Goal: Transaction & Acquisition: Purchase product/service

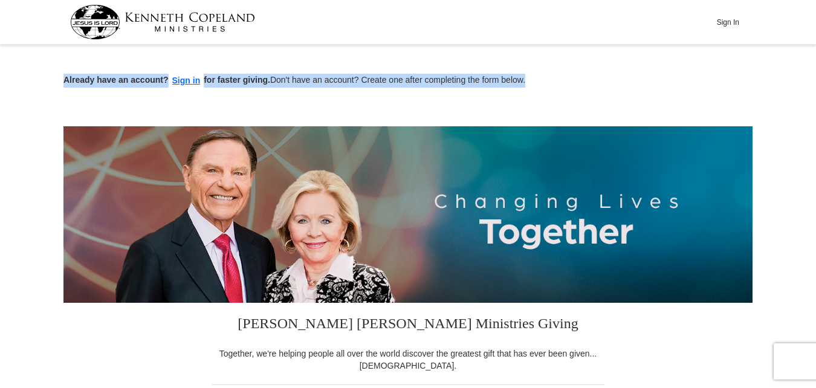
drag, startPoint x: 816, startPoint y: 44, endPoint x: 817, endPoint y: 108, distance: 63.5
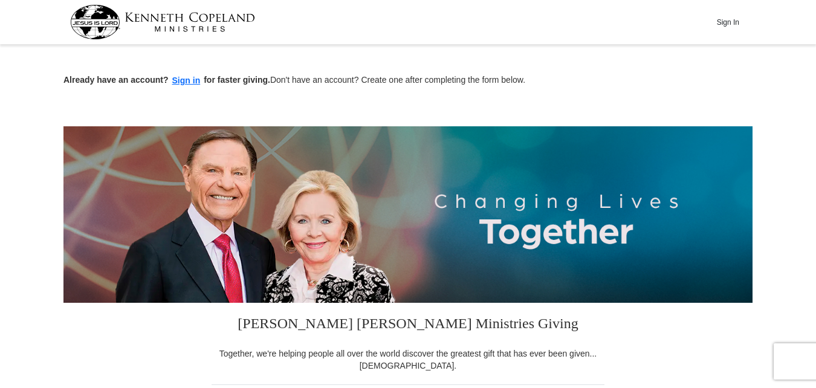
drag, startPoint x: 817, startPoint y: 108, endPoint x: 787, endPoint y: 128, distance: 36.6
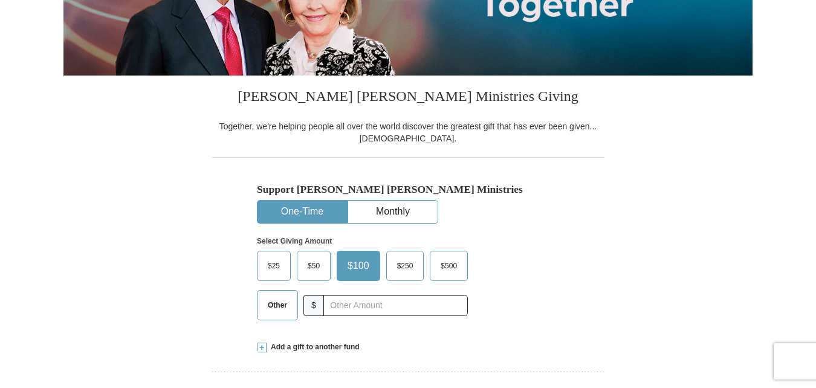
scroll to position [231, 0]
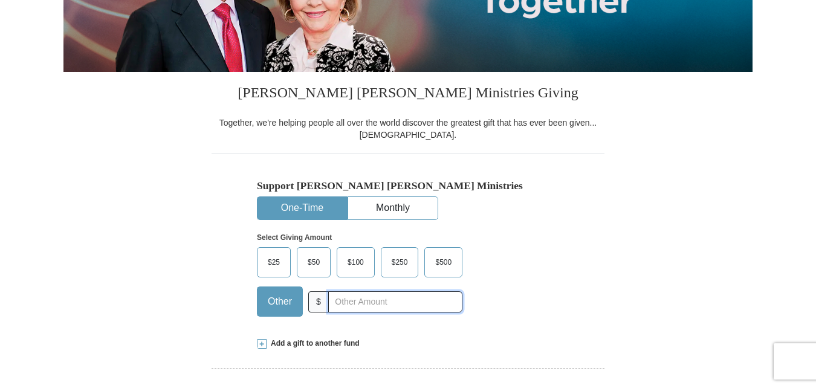
click at [331, 296] on input "text" at bounding box center [395, 301] width 134 height 21
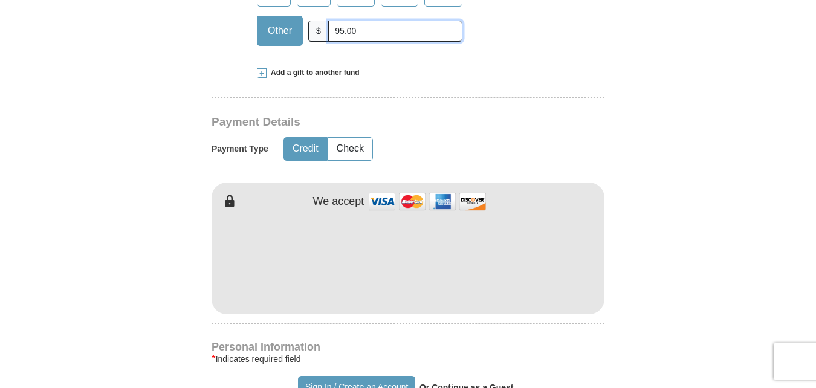
scroll to position [505, 0]
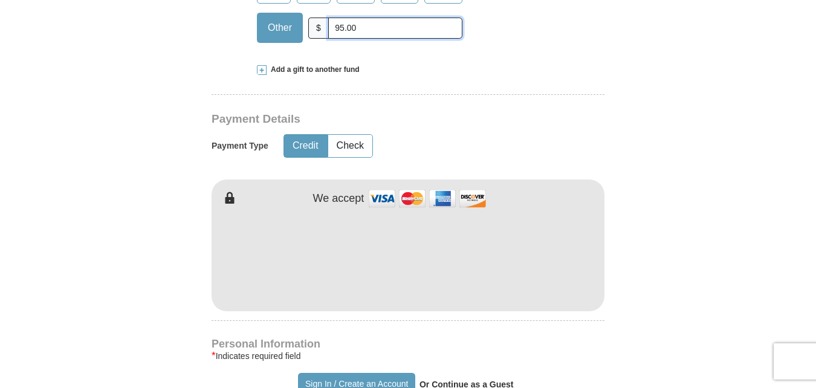
type input "95.00"
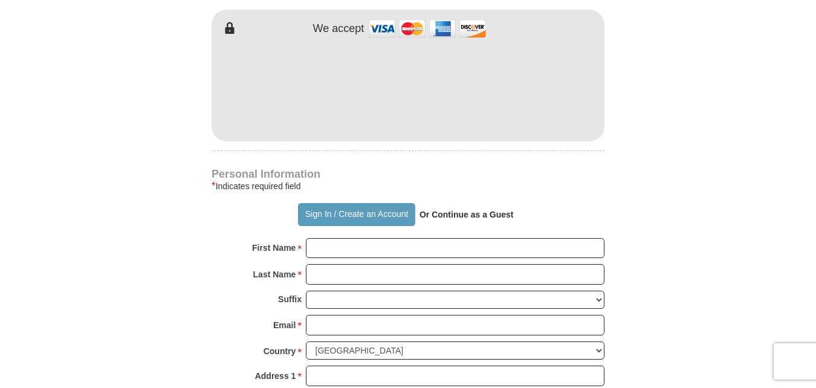
scroll to position [682, 0]
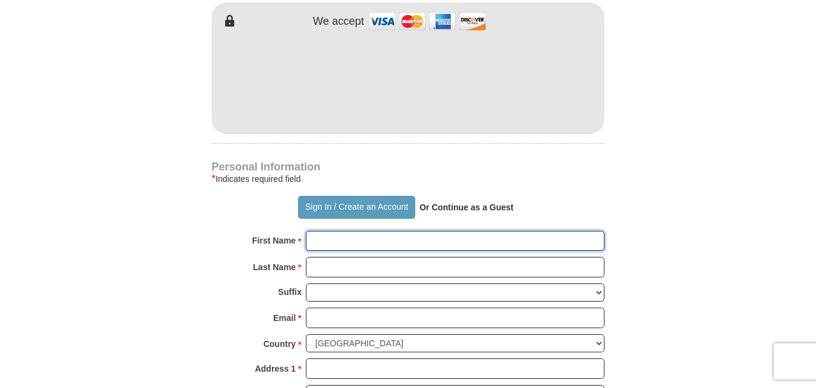
click at [350, 235] on input "First Name *" at bounding box center [455, 241] width 299 height 21
type input "Arthur"
type input "Cockrell"
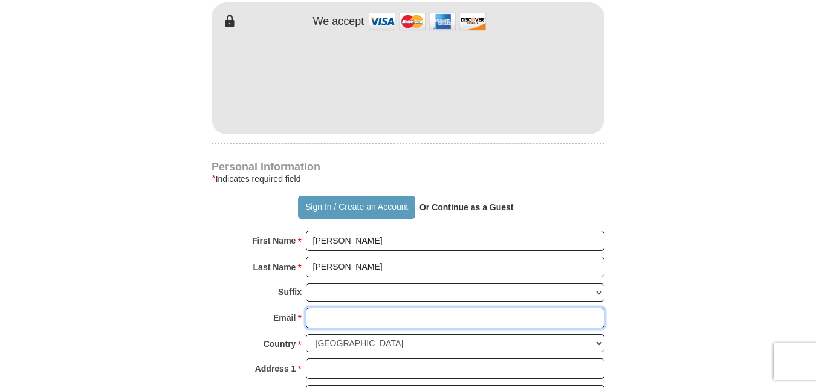
type input "[EMAIL_ADDRESS][DOMAIN_NAME]"
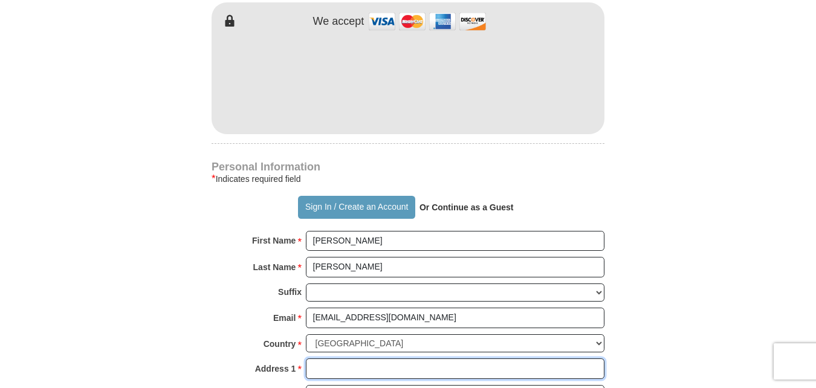
type input "[STREET_ADDRESS]"
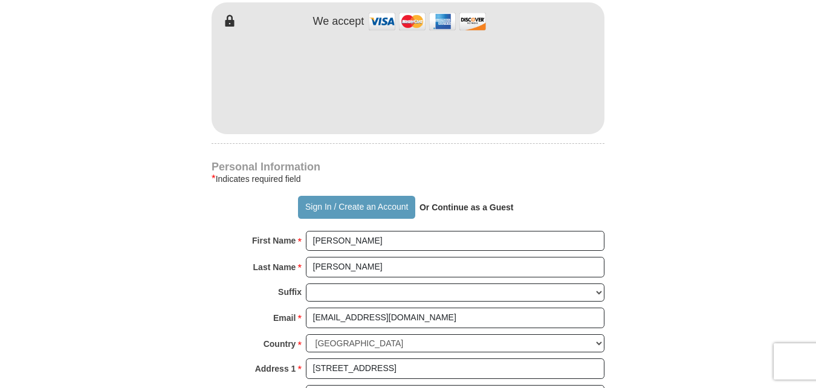
type input "[PERSON_NAME]"
type input "35080"
type input "2055851556"
drag, startPoint x: 815, startPoint y: 180, endPoint x: 816, endPoint y: 193, distance: 13.3
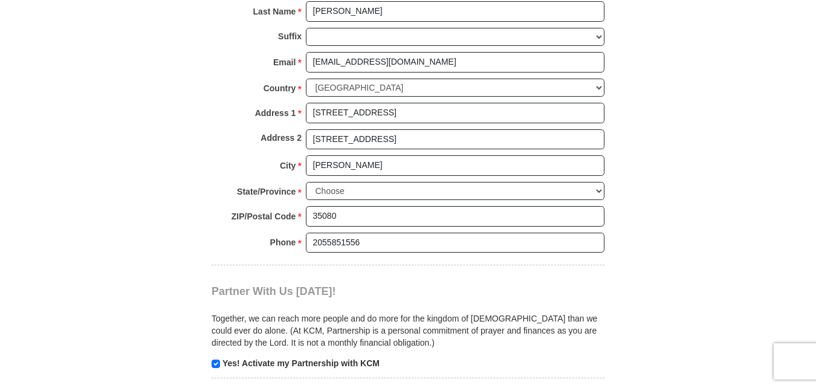
scroll to position [941, 0]
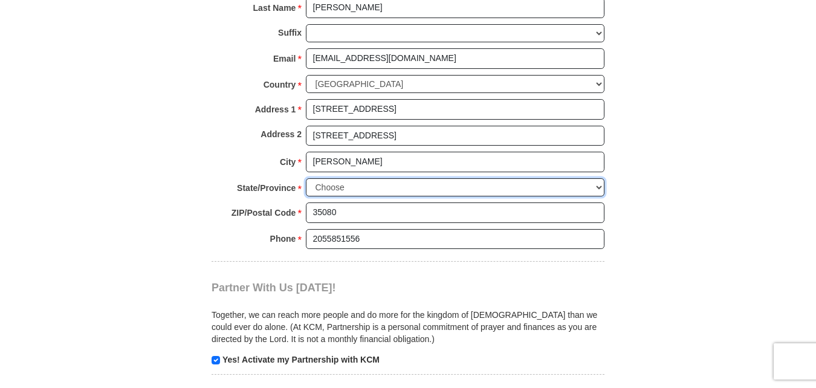
click at [600, 186] on select "Choose Alabama Alaska American Samoa Arizona Arkansas Armed Forces Americas Arm…" at bounding box center [455, 187] width 299 height 19
select select "AL"
click at [306, 178] on select "Choose Alabama Alaska American Samoa Arizona Arkansas Armed Forces Americas Arm…" at bounding box center [455, 187] width 299 height 19
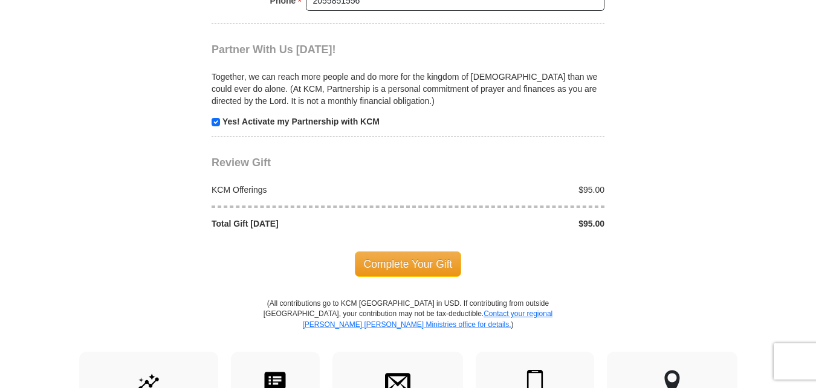
scroll to position [1183, 0]
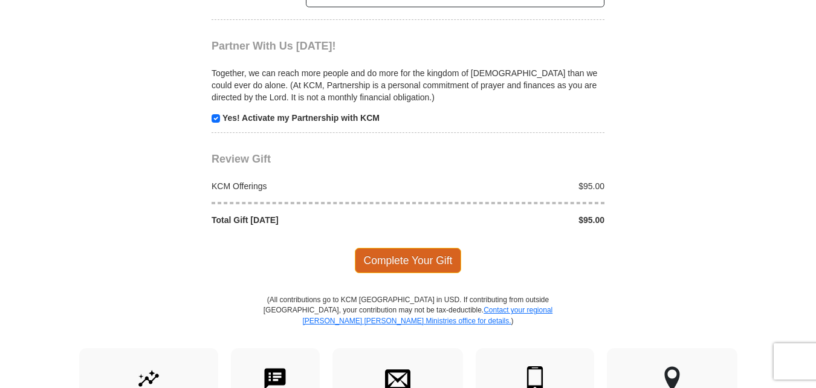
click at [431, 267] on span "Complete Your Gift" at bounding box center [408, 260] width 107 height 25
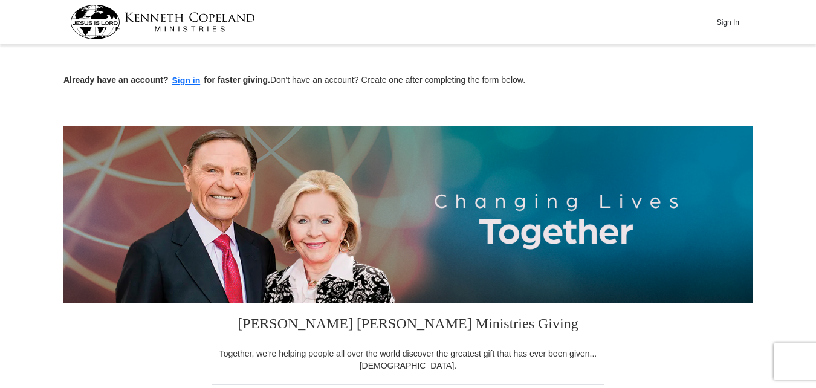
drag, startPoint x: 816, startPoint y: 49, endPoint x: 812, endPoint y: 86, distance: 37.1
drag, startPoint x: 816, startPoint y: 57, endPoint x: 808, endPoint y: 114, distance: 56.7
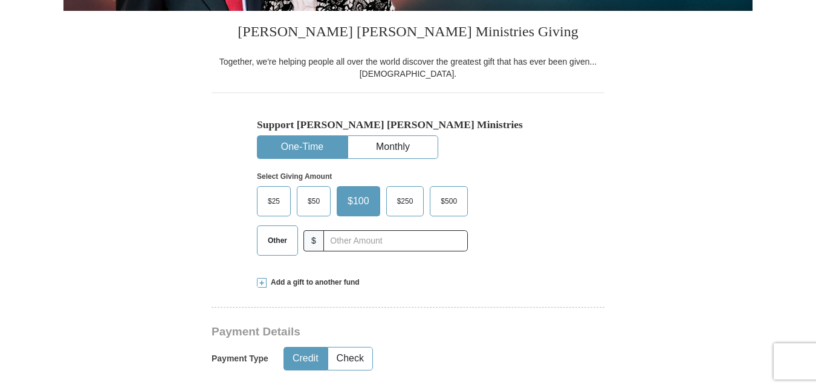
scroll to position [332, 0]
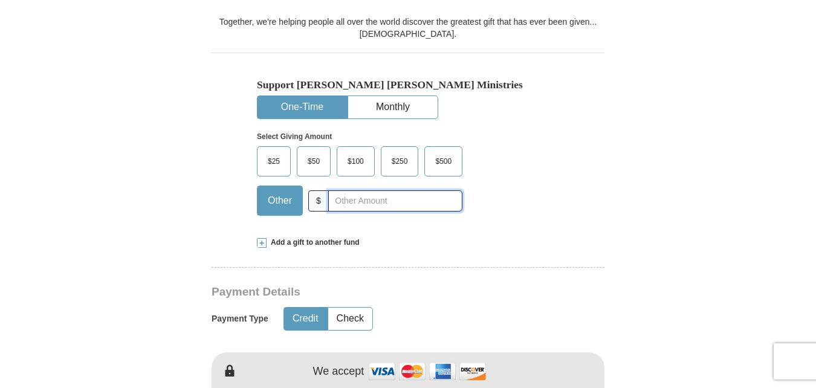
click at [340, 204] on input "text" at bounding box center [395, 200] width 134 height 21
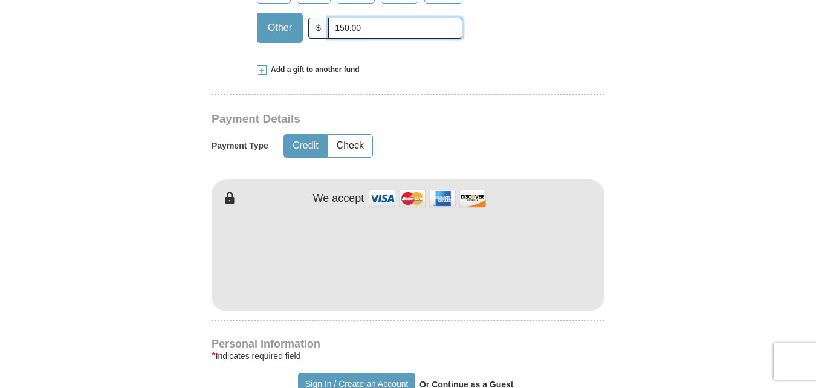
scroll to position [531, 0]
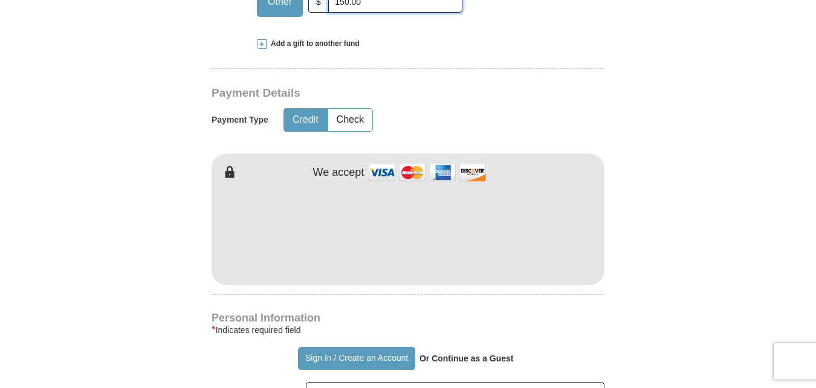
type input "150.00"
drag, startPoint x: 813, startPoint y: 125, endPoint x: 814, endPoint y: 169, distance: 44.2
drag, startPoint x: 814, startPoint y: 169, endPoint x: 764, endPoint y: 204, distance: 61.2
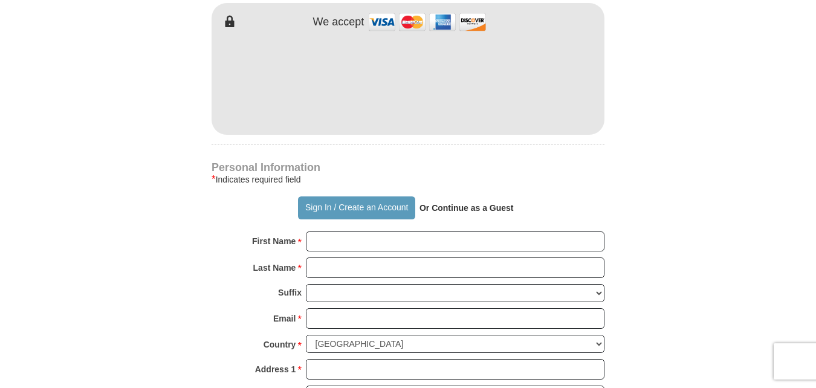
scroll to position [740, 0]
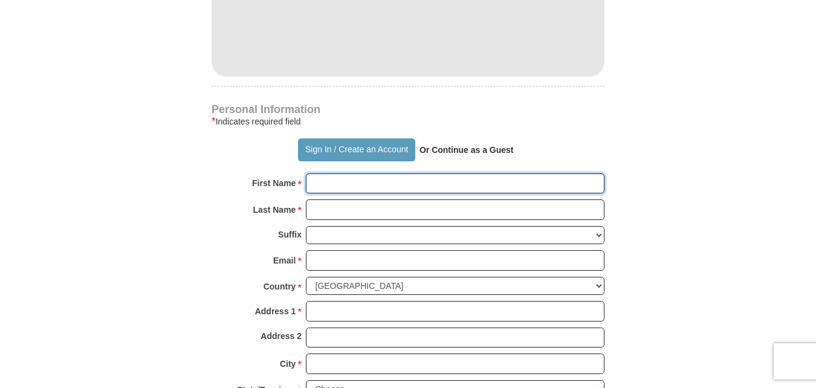
click at [359, 181] on input "First Name *" at bounding box center [455, 184] width 299 height 21
type input "Unity Of The Faith"
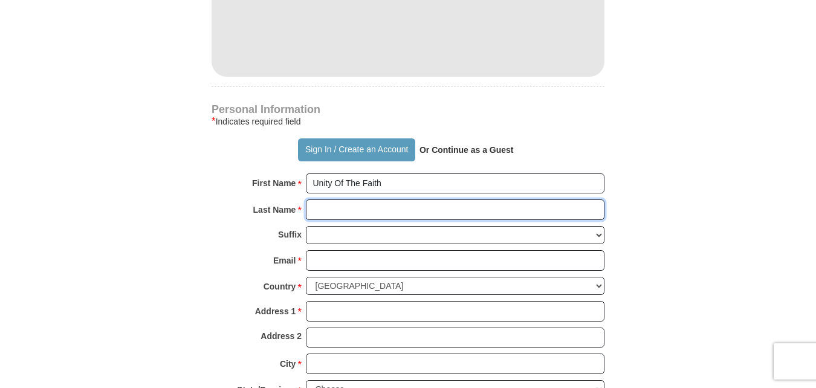
type input "Ministries"
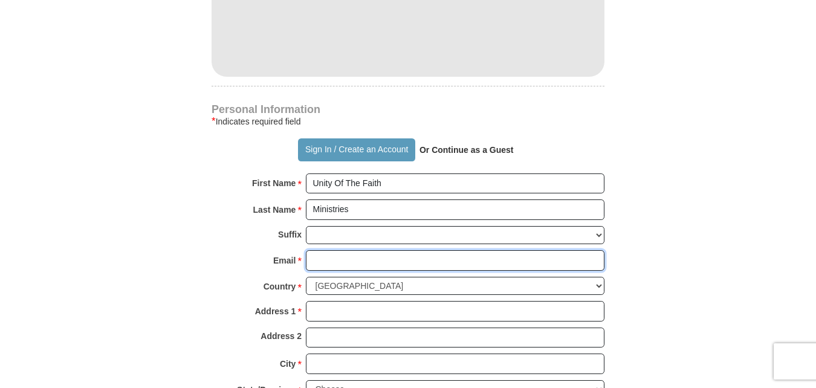
type input "[EMAIL_ADDRESS][DOMAIN_NAME]"
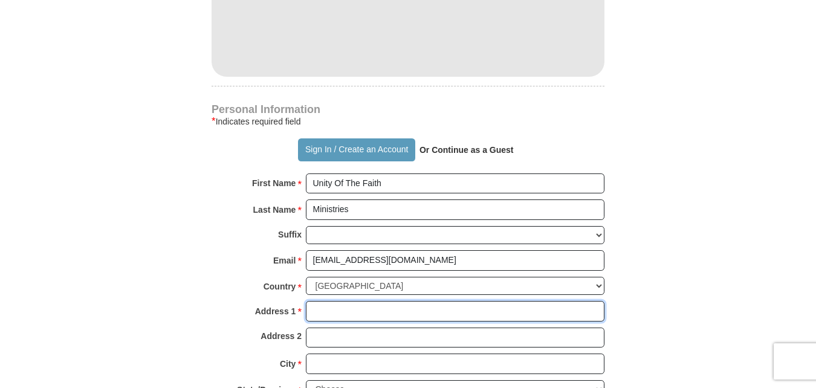
type input "[STREET_ADDRESS]"
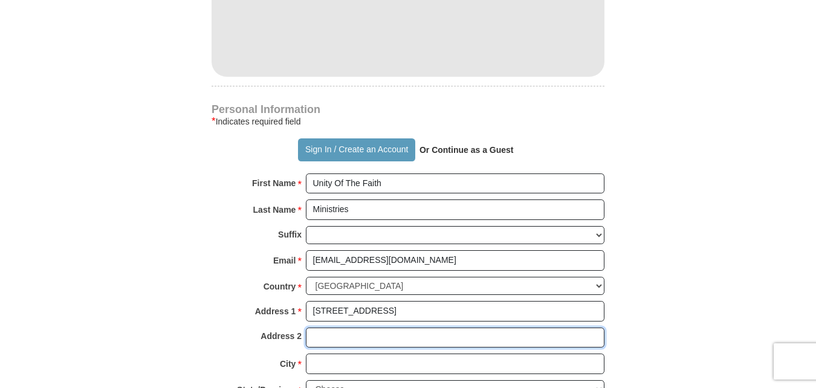
type input "[STREET_ADDRESS]"
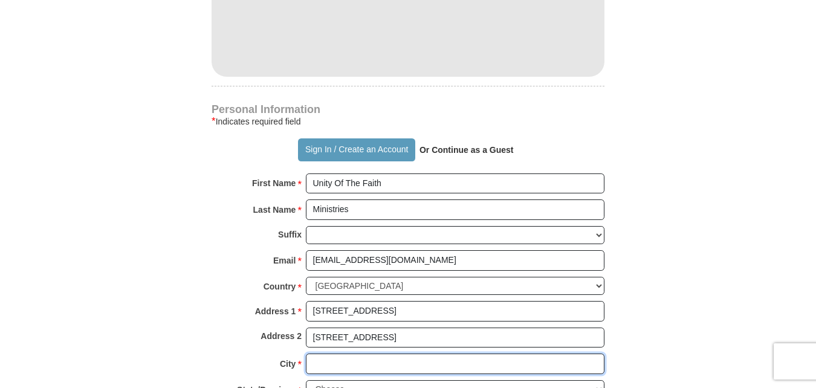
type input "[PERSON_NAME]"
select select "AL"
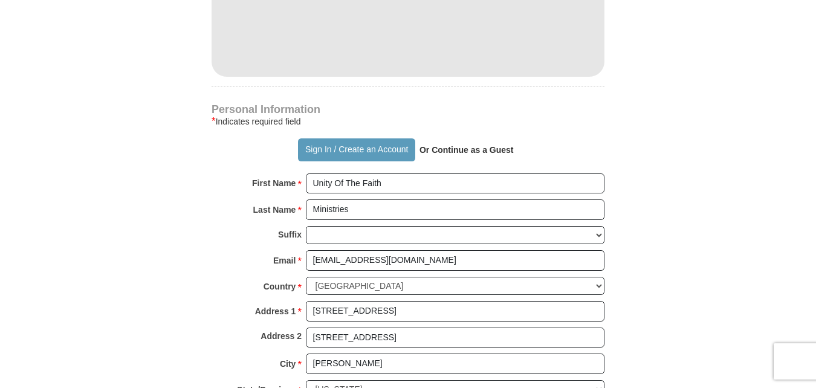
type input "35080"
type input "2055851556"
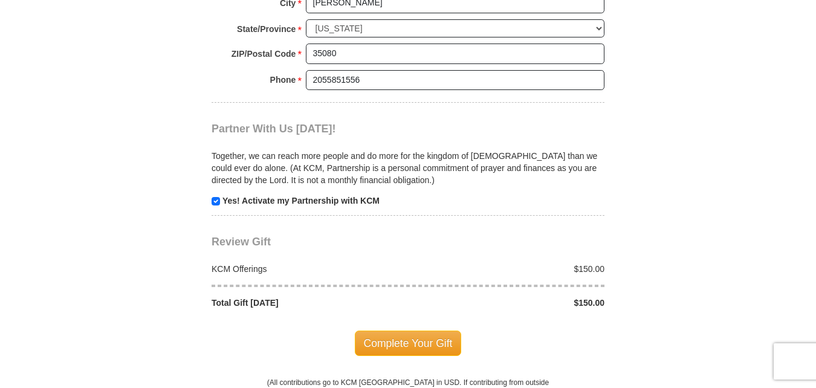
scroll to position [1111, 0]
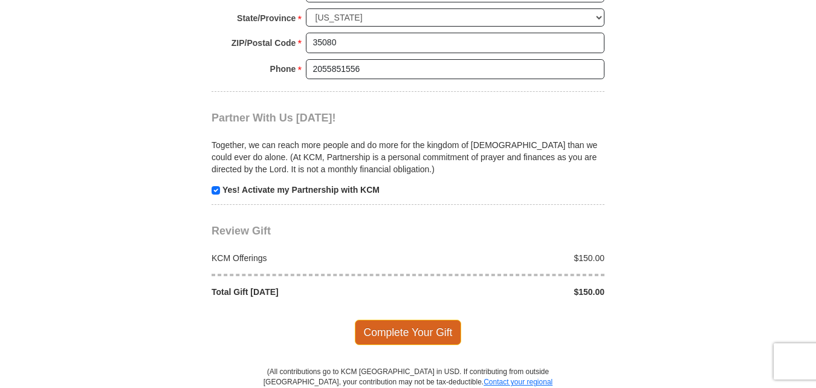
click at [423, 334] on span "Complete Your Gift" at bounding box center [408, 332] width 107 height 25
